Goal: Obtain resource: Obtain resource

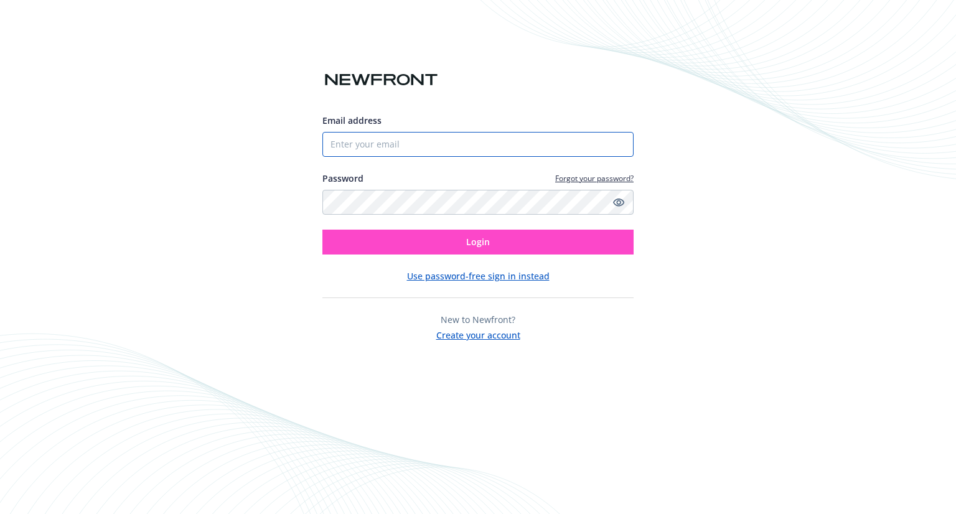
type input "9788057742"
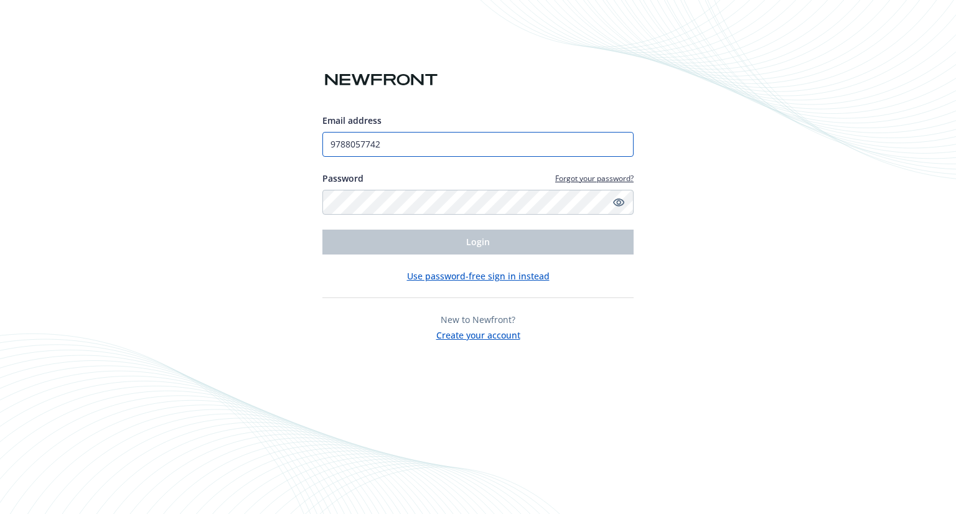
click at [421, 143] on input "9788057742" at bounding box center [477, 144] width 311 height 25
type input "9"
type input "[PERSON_NAME][EMAIL_ADDRESS][PERSON_NAME][DOMAIN_NAME]"
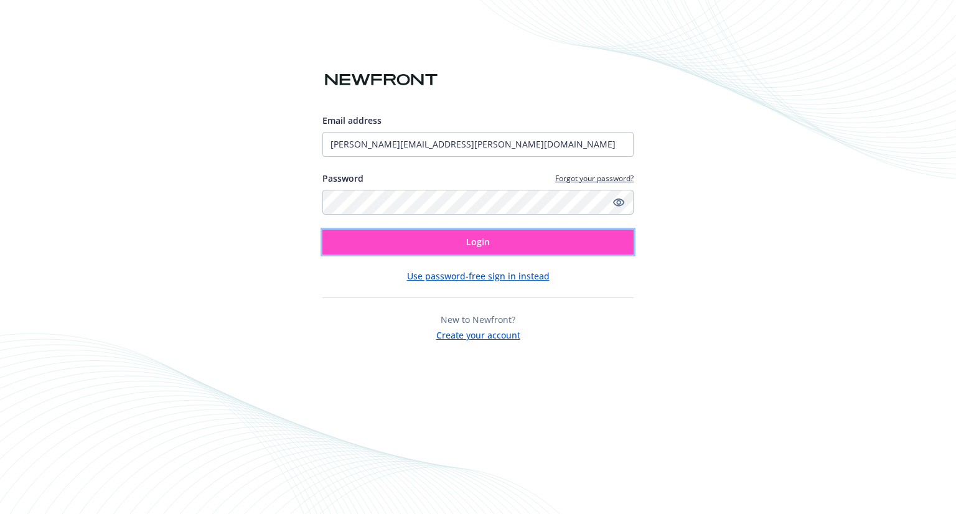
click at [497, 238] on button "Login" at bounding box center [477, 242] width 311 height 25
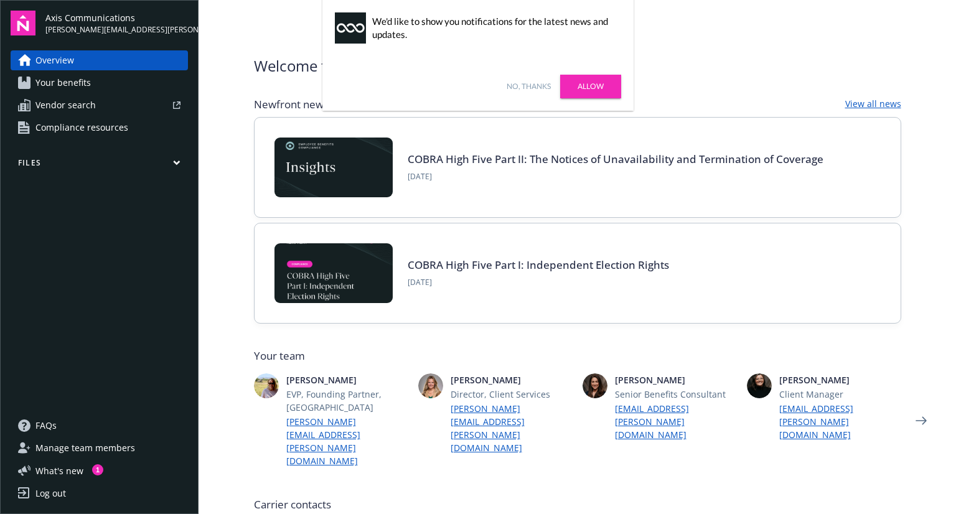
click at [85, 124] on span "Compliance resources" at bounding box center [81, 128] width 93 height 20
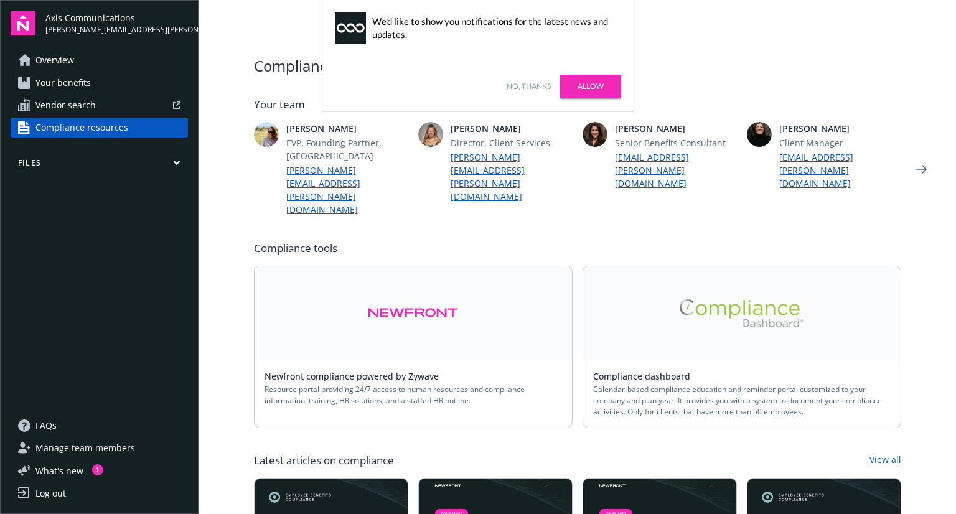
click at [533, 86] on link "No, thanks" at bounding box center [528, 86] width 44 height 11
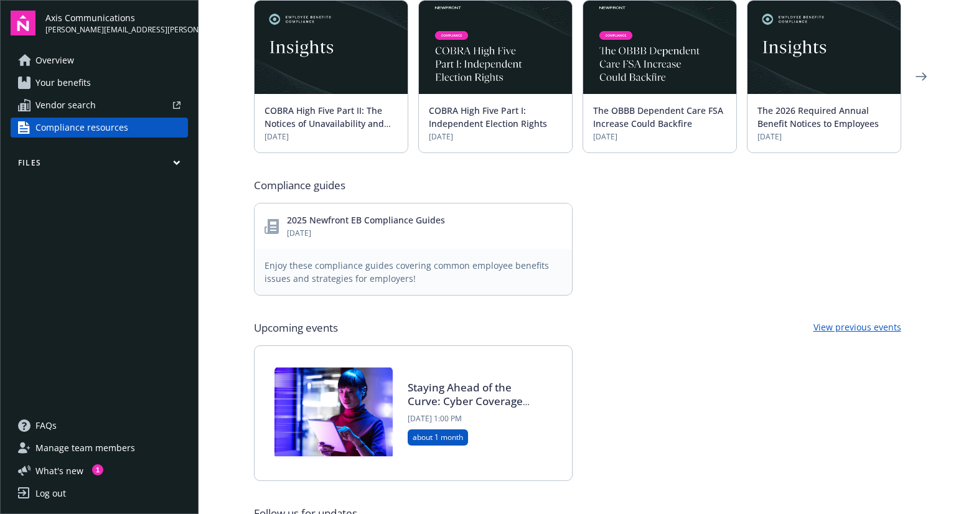
scroll to position [478, 0]
click at [356, 214] on link "2025 Newfront EB Compliance Guides" at bounding box center [366, 220] width 158 height 12
